Goal: Task Accomplishment & Management: Use online tool/utility

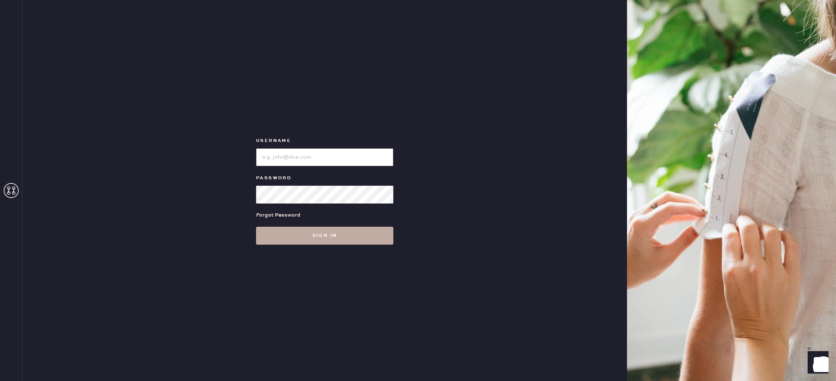
type input "reformationdomainnorthsideaustin"
click at [336, 234] on button "Sign in" at bounding box center [324, 236] width 137 height 18
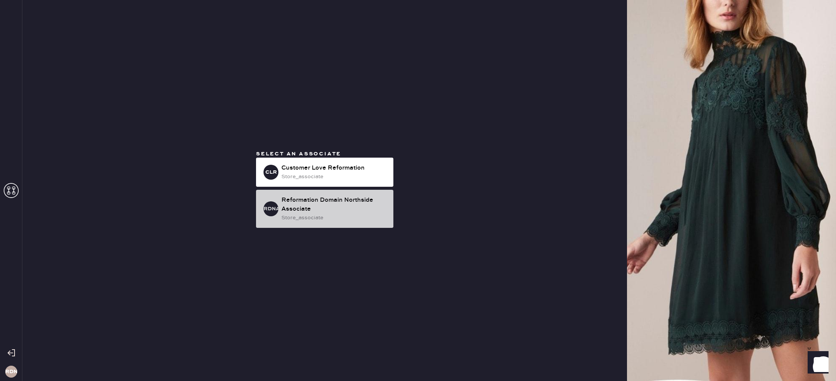
click at [335, 213] on div "Reformation Domain Northside Associate" at bounding box center [334, 205] width 106 height 18
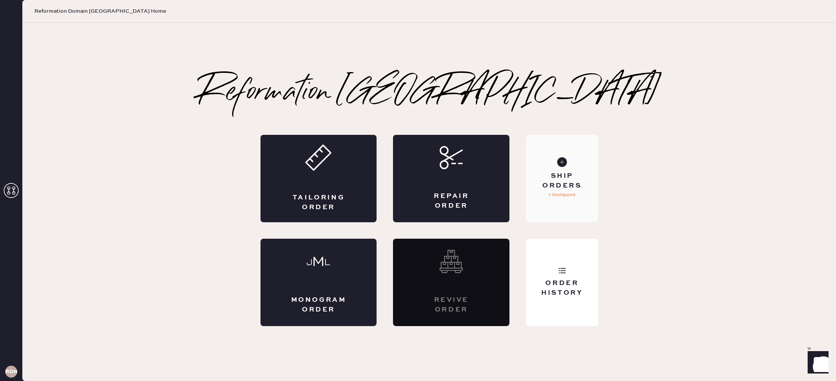
click at [584, 197] on div "Ship Orders 1 Unshipped" at bounding box center [562, 178] width 72 height 87
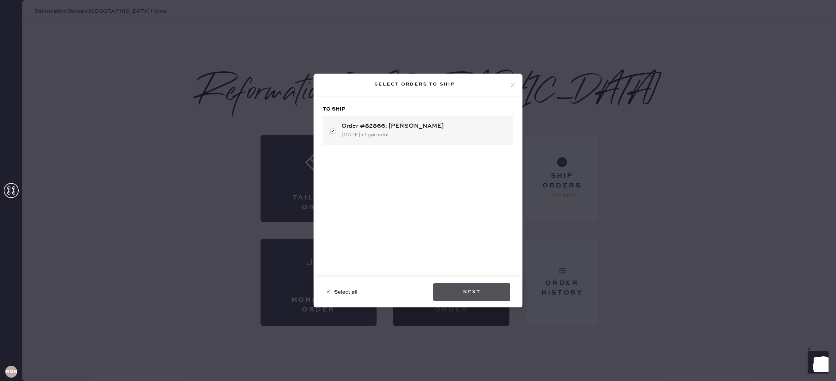
click at [488, 291] on button "Next" at bounding box center [471, 292] width 77 height 18
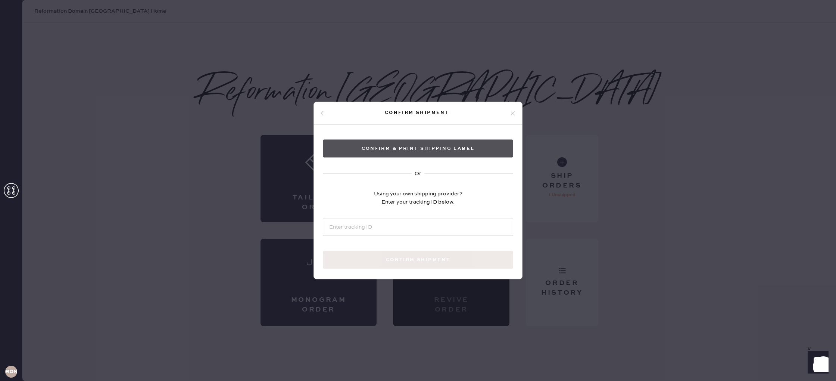
click at [441, 141] on button "Confirm & Print shipping label" at bounding box center [418, 149] width 190 height 18
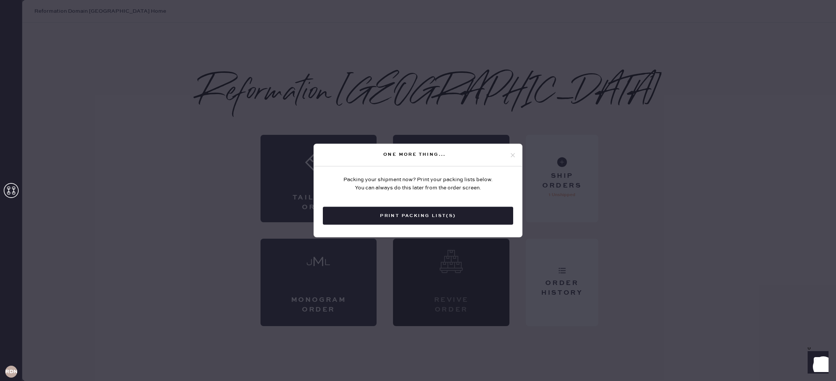
click at [515, 155] on icon at bounding box center [512, 155] width 7 height 7
